Goal: Entertainment & Leisure: Consume media (video, audio)

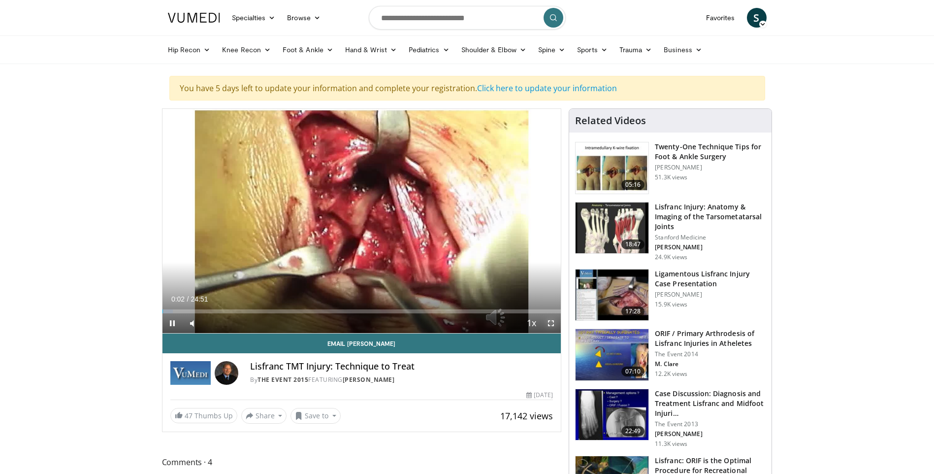
click at [549, 320] on span "Video Player" at bounding box center [551, 323] width 20 height 20
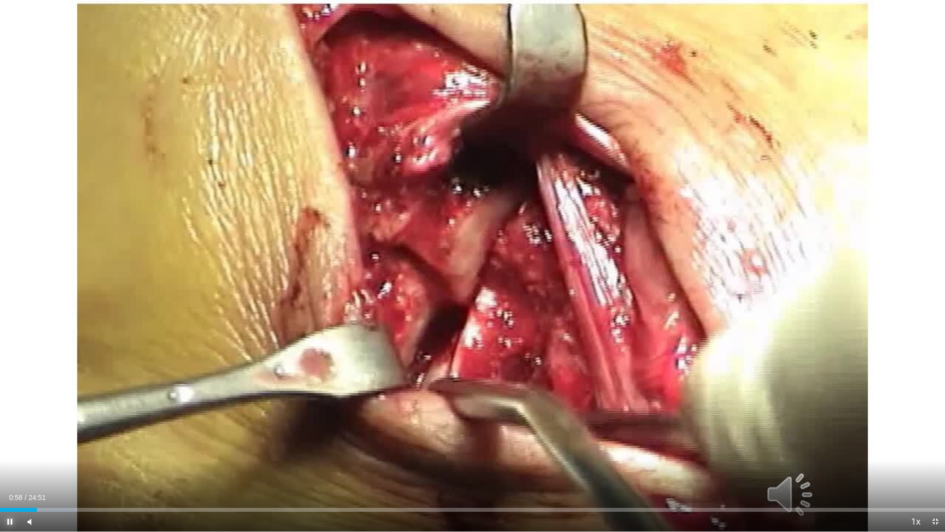
click at [12, 473] on span "Video Player" at bounding box center [10, 522] width 20 height 20
click at [11, 473] on span "Video Player" at bounding box center [10, 522] width 20 height 20
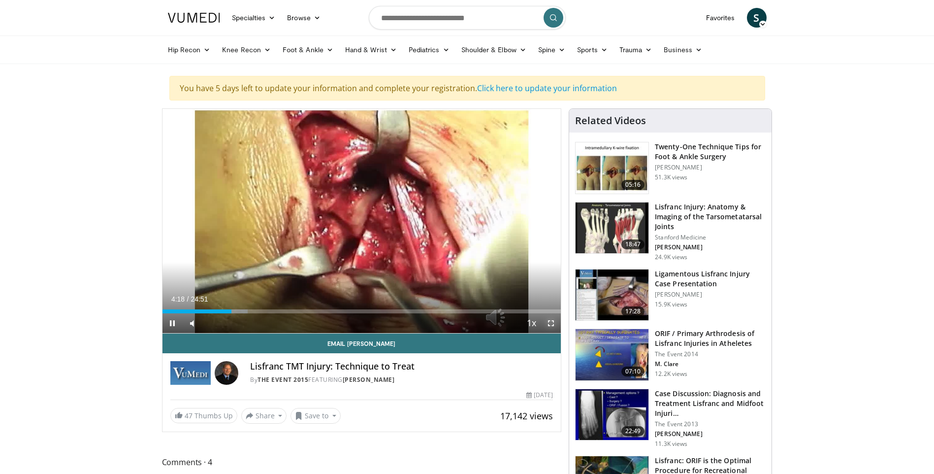
click at [549, 320] on span "Video Player" at bounding box center [551, 323] width 20 height 20
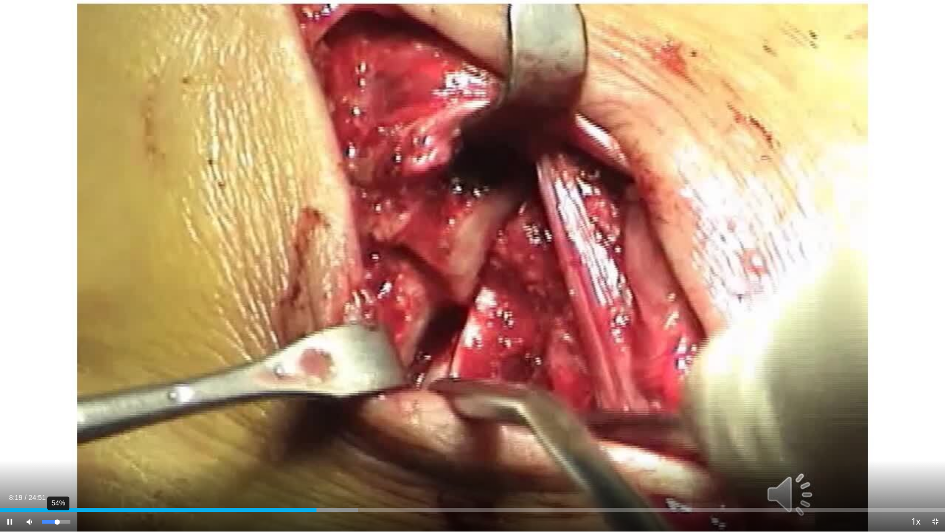
drag, startPoint x: 48, startPoint y: 520, endPoint x: 57, endPoint y: 519, distance: 8.9
click at [57, 473] on div "Volume Level" at bounding box center [49, 521] width 15 height 3
drag, startPoint x: 58, startPoint y: 521, endPoint x: 52, endPoint y: 524, distance: 6.4
click at [52, 473] on div "Volume Level" at bounding box center [47, 521] width 10 height 3
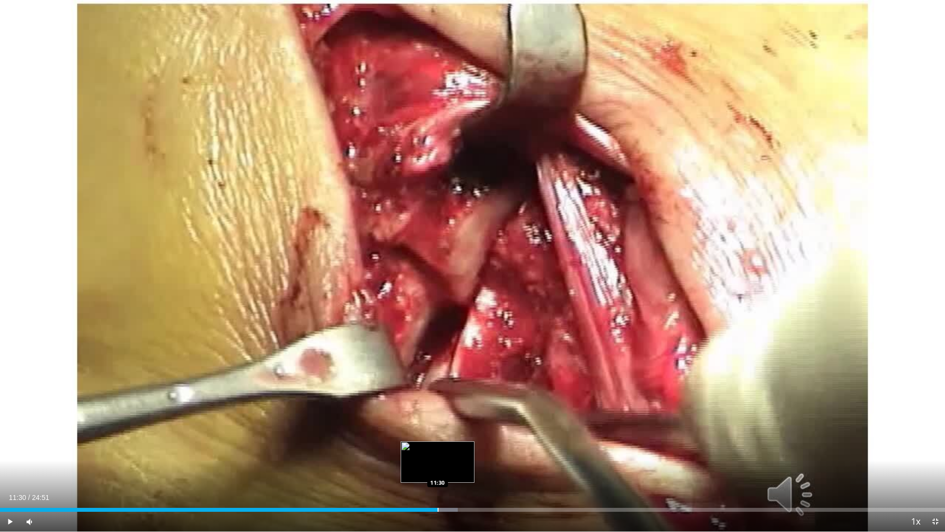
click at [438, 473] on div "Progress Bar" at bounding box center [438, 510] width 1 height 4
click at [474, 473] on div "Progress Bar" at bounding box center [474, 510] width 1 height 4
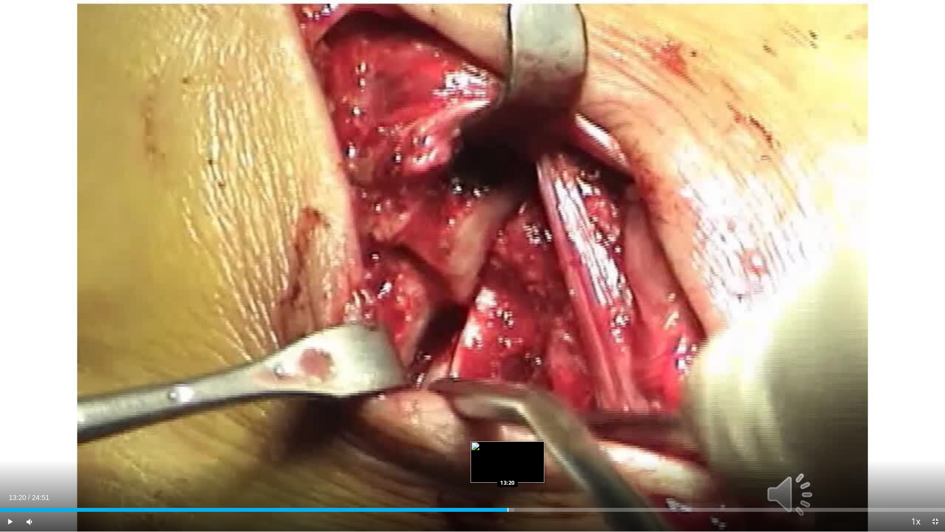
click at [508, 473] on div "Progress Bar" at bounding box center [508, 510] width 1 height 4
click at [519, 473] on div "Progress Bar" at bounding box center [519, 510] width 1 height 4
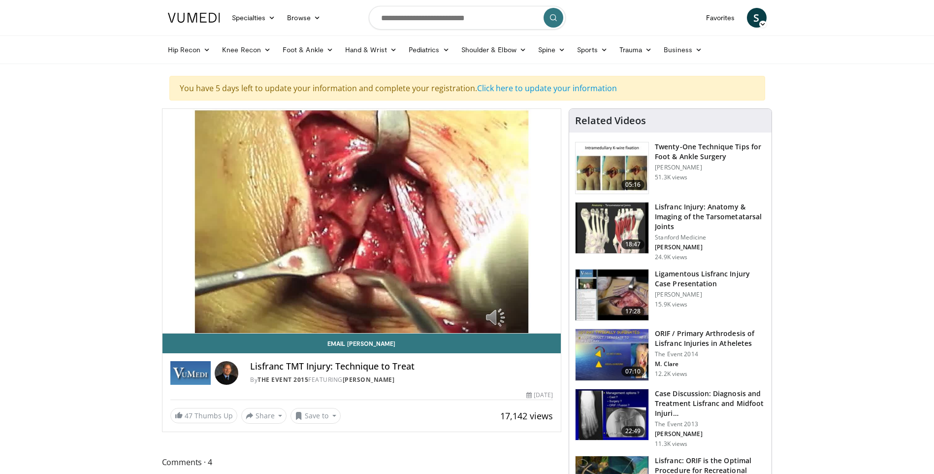
click at [751, 15] on span "S" at bounding box center [757, 18] width 20 height 20
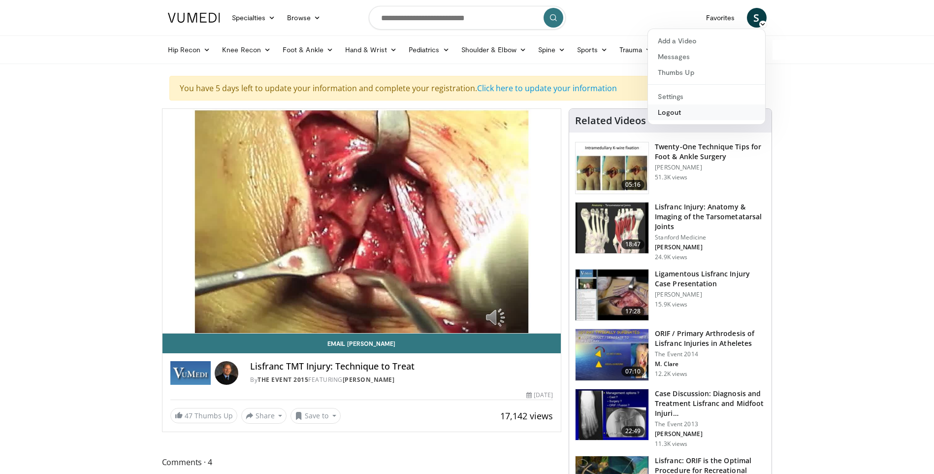
click at [680, 113] on link "Logout" at bounding box center [706, 112] width 117 height 16
